Goal: Task Accomplishment & Management: Complete application form

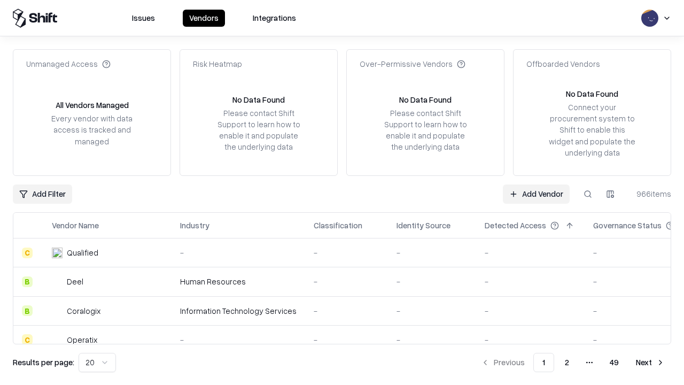
click at [536, 193] on link "Add Vendor" at bounding box center [536, 193] width 67 height 19
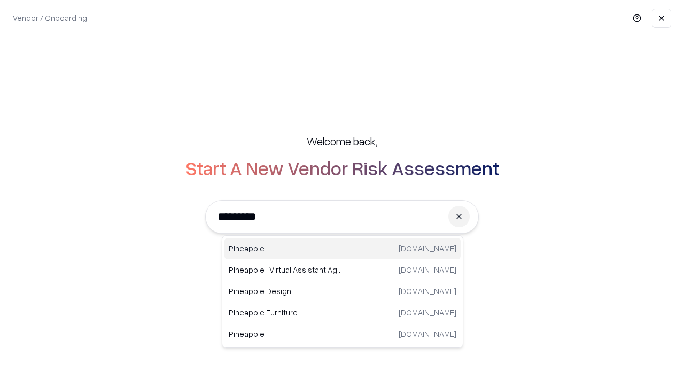
click at [342, 248] on div "Pineapple pineappleenergy.com" at bounding box center [342, 248] width 236 height 21
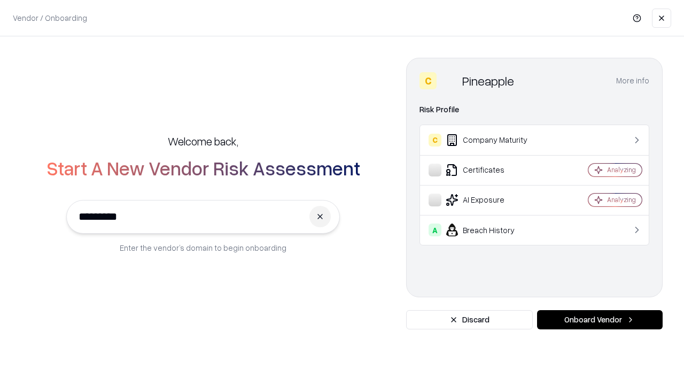
type input "*********"
click at [599, 319] on button "Onboard Vendor" at bounding box center [600, 319] width 126 height 19
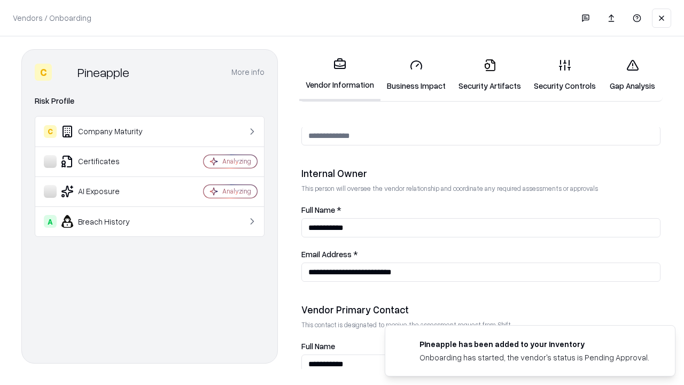
scroll to position [553, 0]
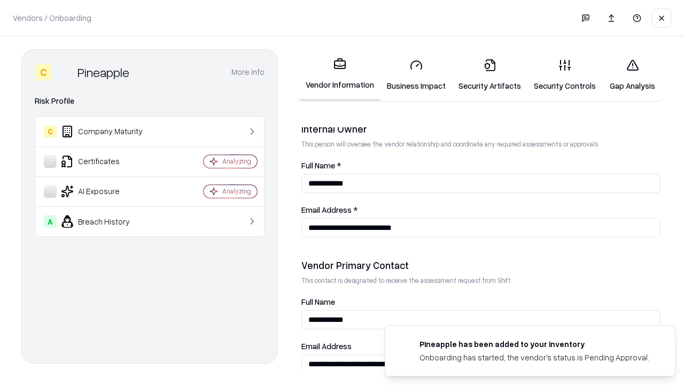
click at [489, 75] on link "Security Artifacts" at bounding box center [489, 75] width 75 height 50
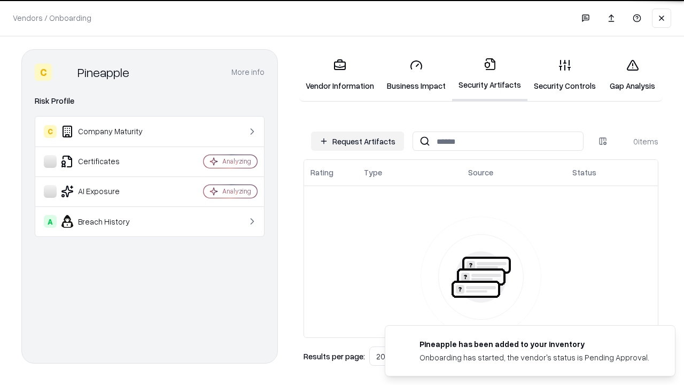
click at [357, 141] on button "Request Artifacts" at bounding box center [357, 140] width 93 height 19
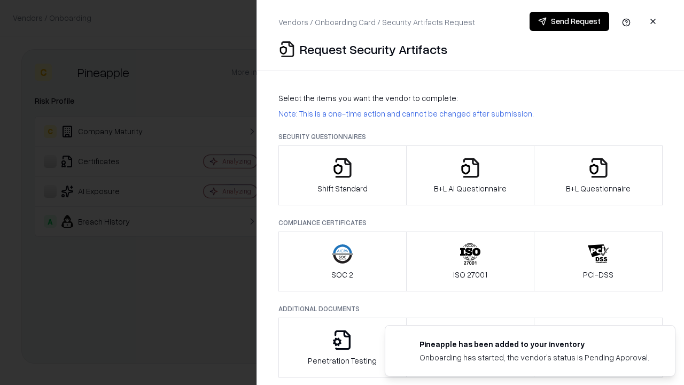
click at [598, 175] on icon "button" at bounding box center [598, 167] width 21 height 21
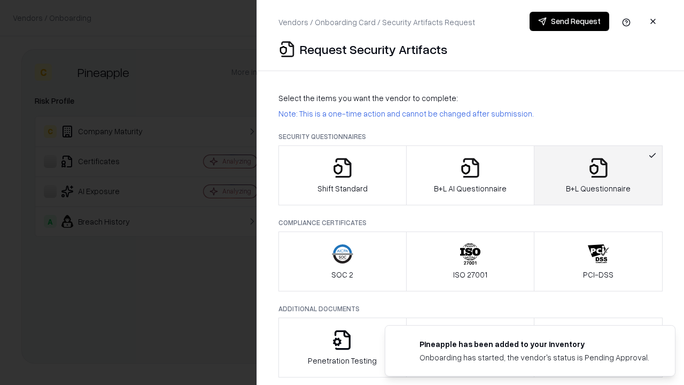
click at [470, 175] on icon "button" at bounding box center [469, 167] width 21 height 21
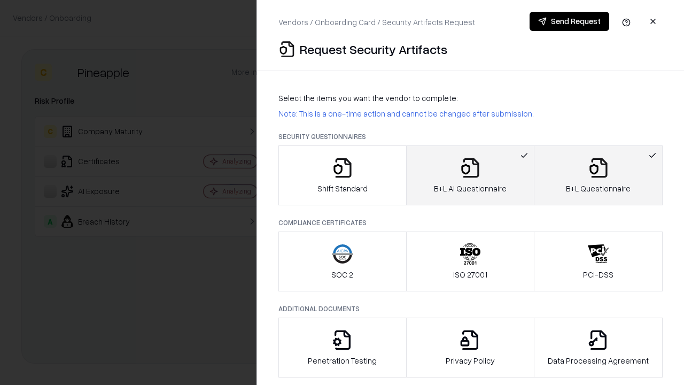
click at [569, 21] on button "Send Request" at bounding box center [569, 21] width 80 height 19
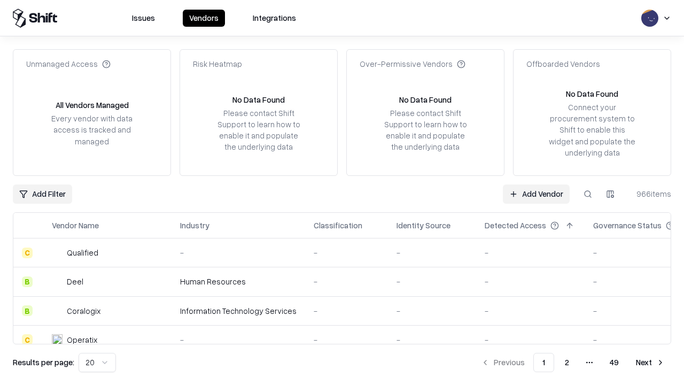
click at [588, 193] on button at bounding box center [587, 193] width 19 height 19
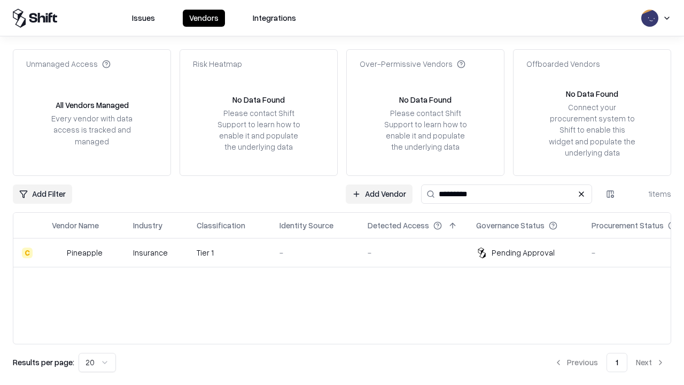
type input "*********"
click at [348, 252] on div "-" at bounding box center [314, 252] width 71 height 11
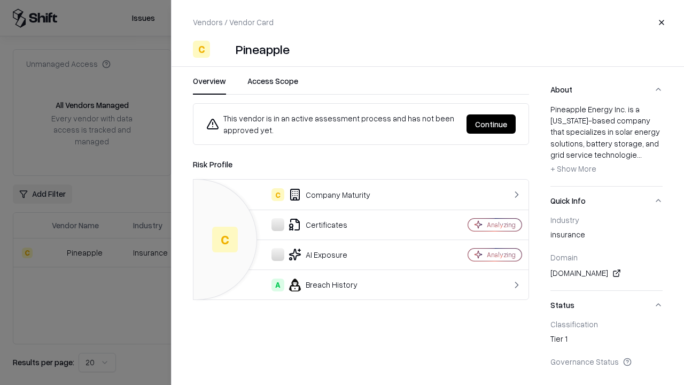
click at [491, 124] on button "Continue" at bounding box center [490, 123] width 49 height 19
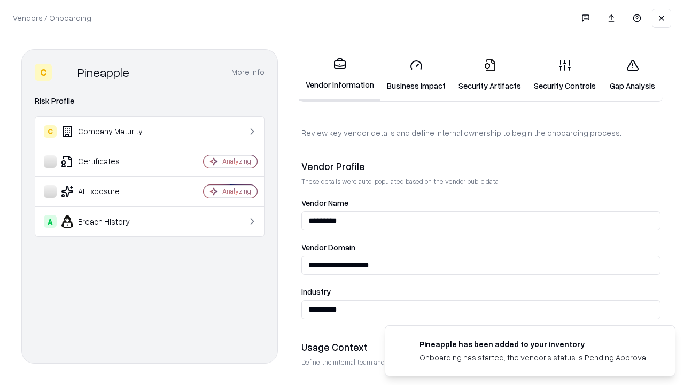
click at [489, 75] on link "Security Artifacts" at bounding box center [489, 75] width 75 height 50
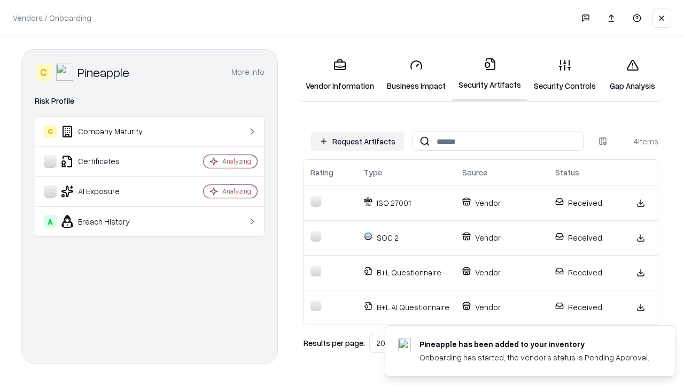
click at [632, 75] on link "Gap Analysis" at bounding box center [632, 75] width 60 height 50
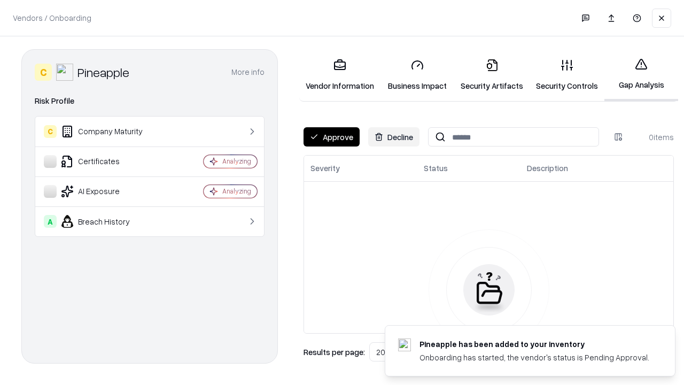
click at [331, 137] on button "Approve" at bounding box center [331, 136] width 56 height 19
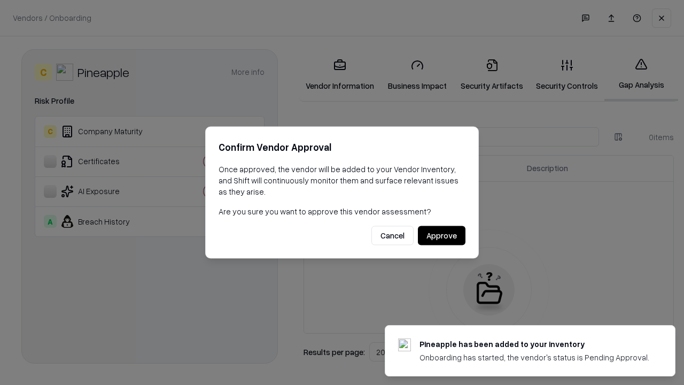
click at [441, 235] on button "Approve" at bounding box center [442, 235] width 48 height 19
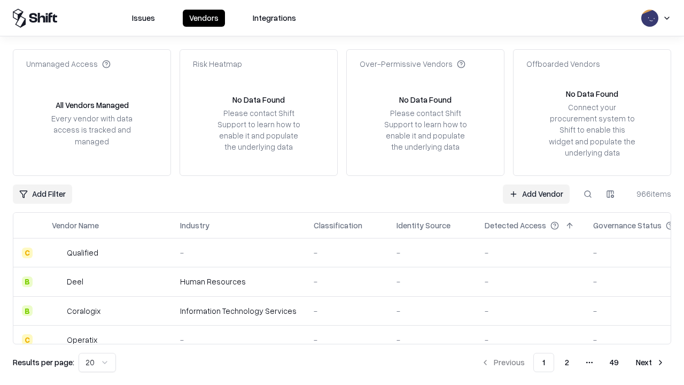
type input "*********"
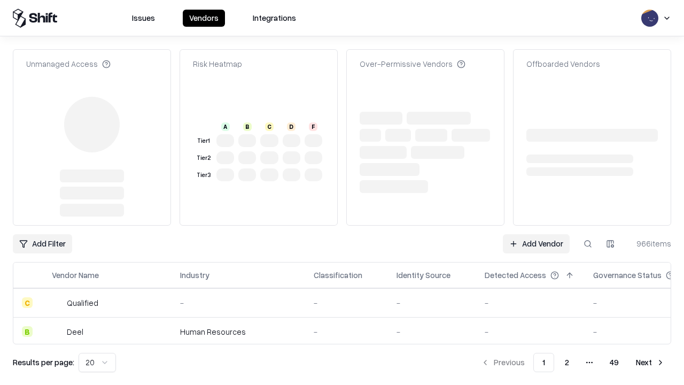
click at [536, 234] on link "Add Vendor" at bounding box center [536, 243] width 67 height 19
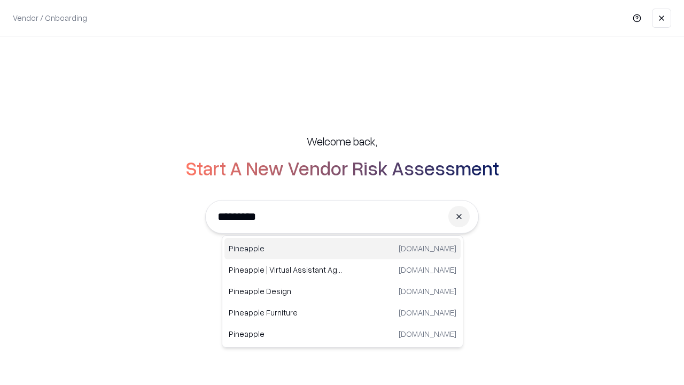
click at [342, 248] on div "Pineapple pineappleenergy.com" at bounding box center [342, 248] width 236 height 21
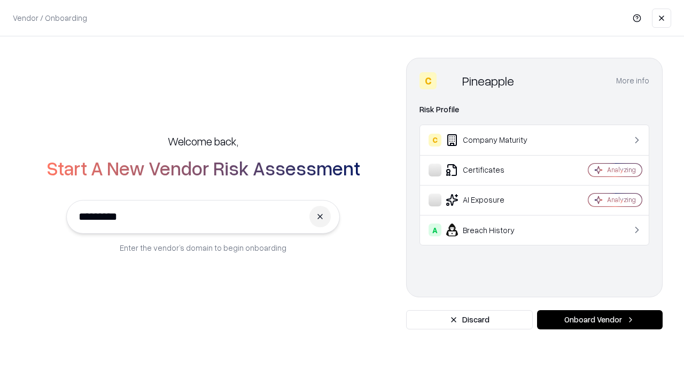
type input "*********"
click at [599, 319] on button "Onboard Vendor" at bounding box center [600, 319] width 126 height 19
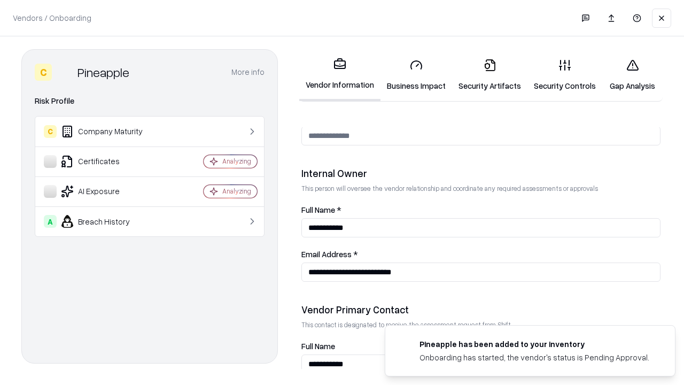
scroll to position [553, 0]
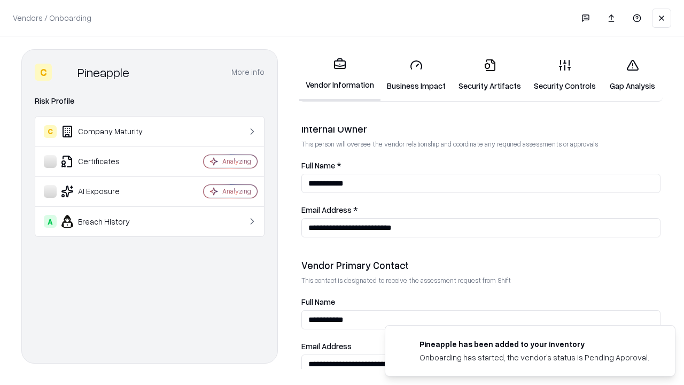
click at [632, 75] on link "Gap Analysis" at bounding box center [632, 75] width 60 height 50
